Goal: Information Seeking & Learning: Learn about a topic

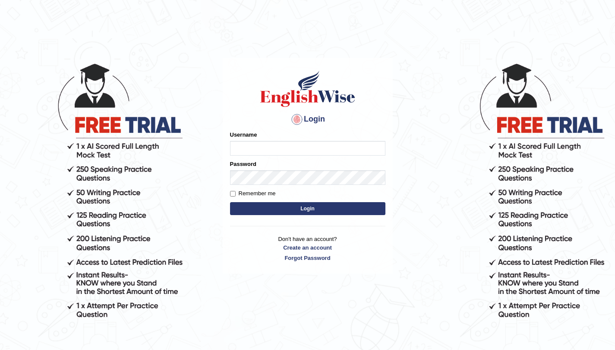
type input "amandeep73"
click at [297, 211] on button "Login" at bounding box center [307, 208] width 155 height 13
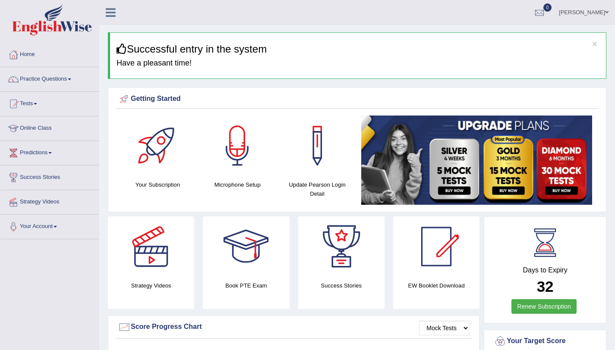
click at [154, 258] on div at bounding box center [151, 247] width 60 height 60
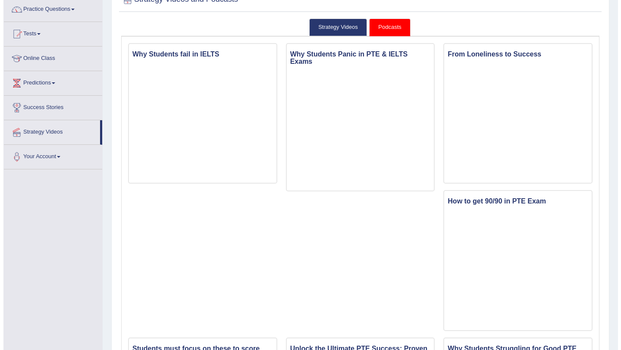
scroll to position [66, 0]
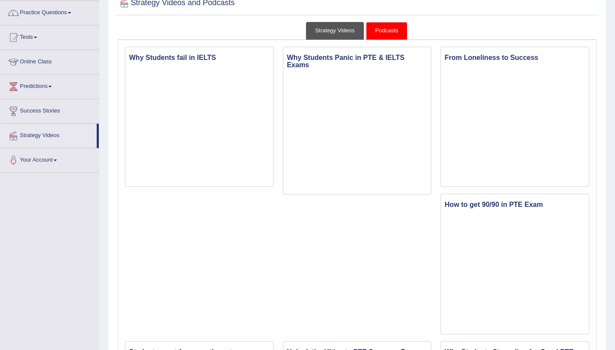
click at [328, 27] on link "Strategy Videos" at bounding box center [335, 31] width 58 height 18
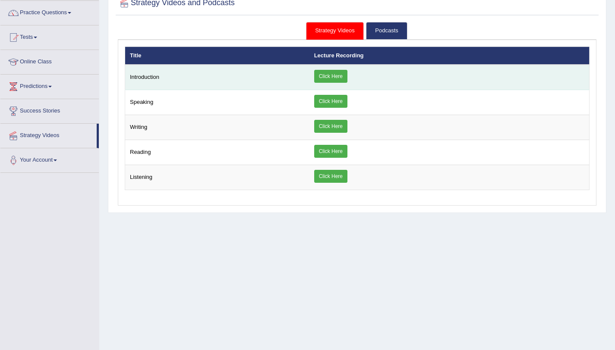
click at [326, 76] on link "Click Here" at bounding box center [330, 76] width 33 height 13
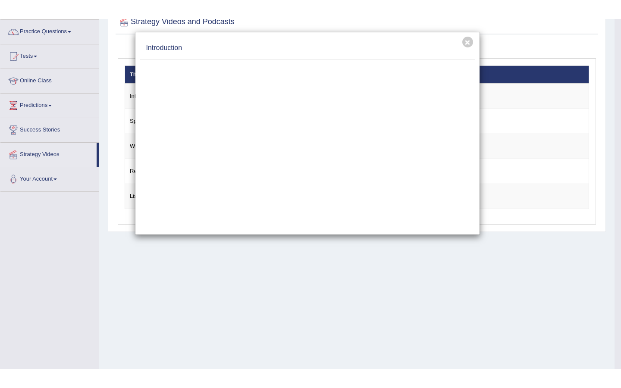
scroll to position [0, 0]
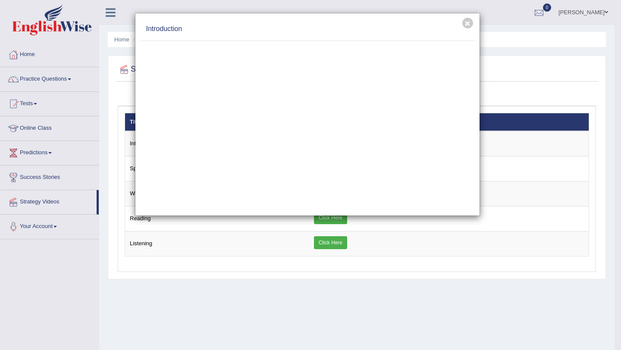
click at [462, 24] on div "Introduction" at bounding box center [308, 29] width 336 height 23
click at [466, 24] on button "×" at bounding box center [468, 23] width 11 height 11
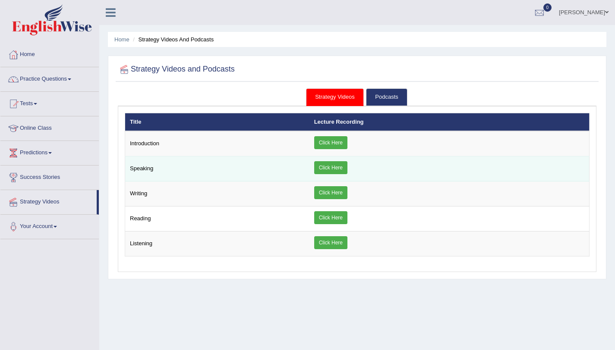
click at [324, 172] on link "Click Here" at bounding box center [330, 167] width 33 height 13
